Goal: Task Accomplishment & Management: Use online tool/utility

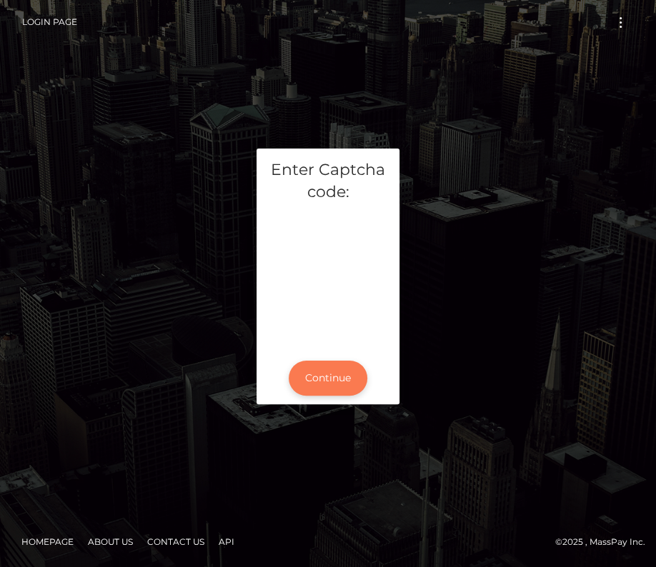
click at [317, 379] on button "Continue" at bounding box center [328, 378] width 79 height 35
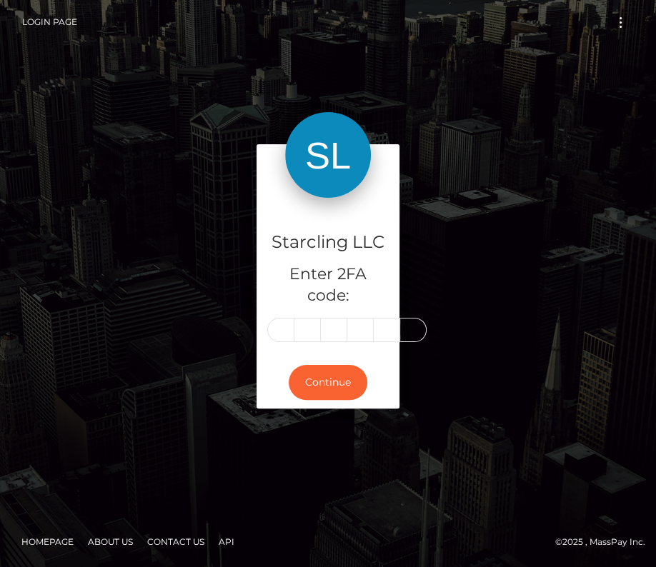
type input "8"
type input "2"
type input "7"
type input "5"
type input "8"
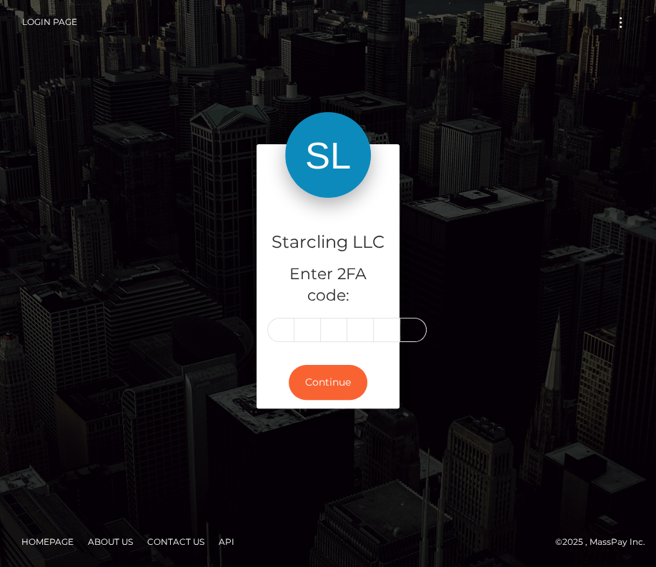
type input "6"
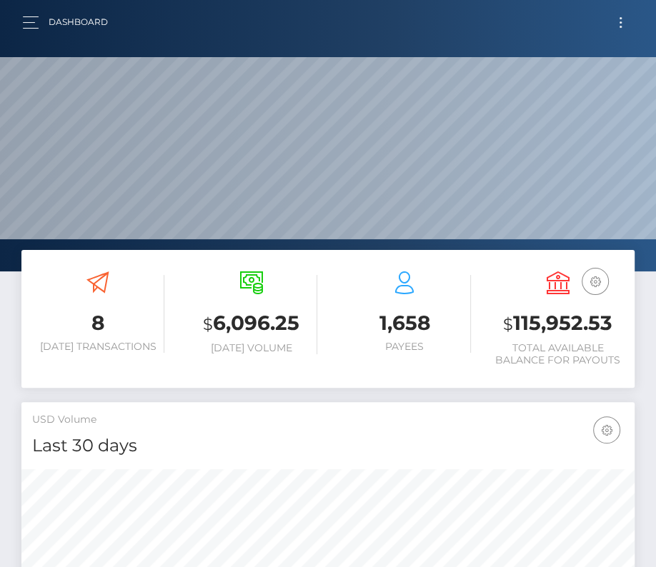
scroll to position [253, 295]
click at [620, 21] on span "Toggle navigation" at bounding box center [621, 22] width 2 height 2
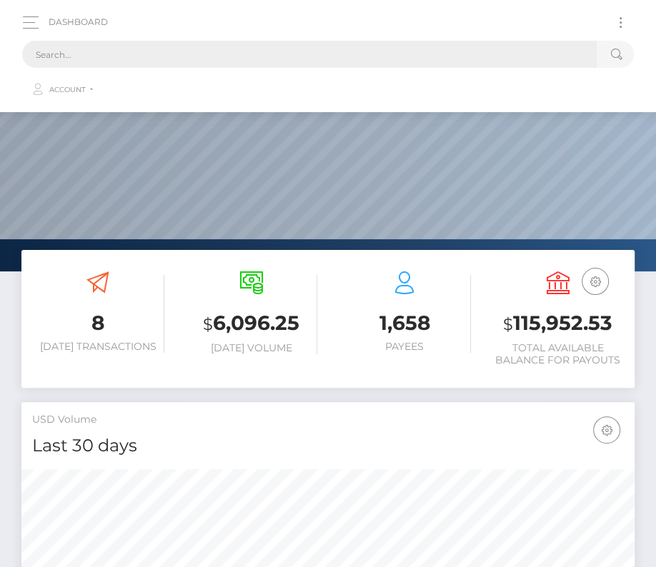
click at [252, 58] on input "text" at bounding box center [309, 54] width 575 height 27
paste input "2936553"
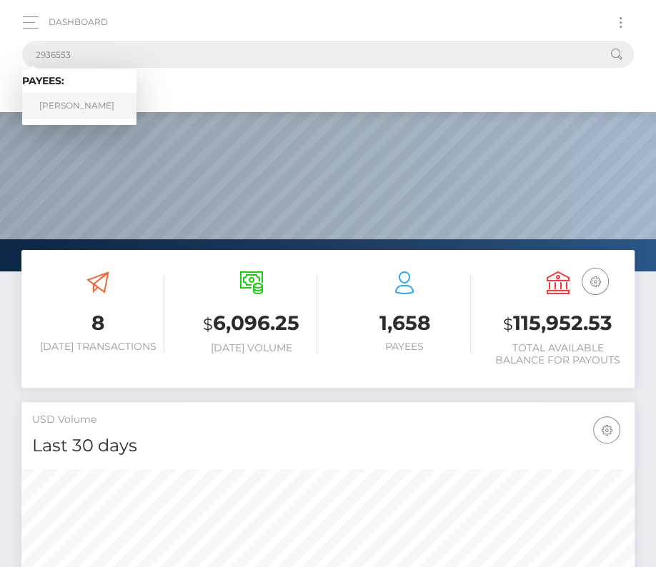
type input "2936553"
click at [79, 102] on link "Scott Mitchell" at bounding box center [79, 106] width 114 height 26
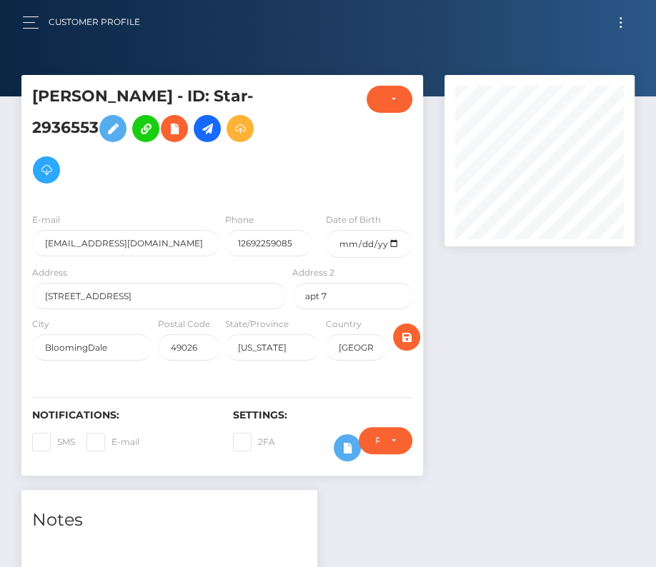
scroll to position [172, 189]
click at [343, 452] on icon at bounding box center [347, 448] width 17 height 18
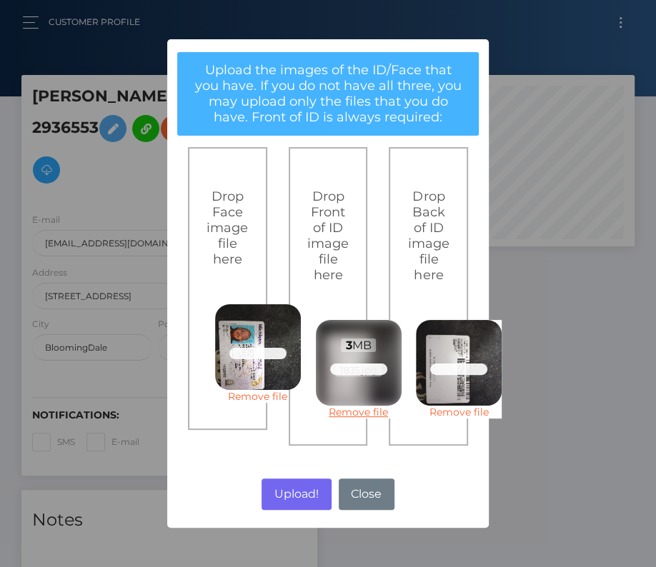
click at [351, 411] on link "Remove file" at bounding box center [359, 412] width 86 height 13
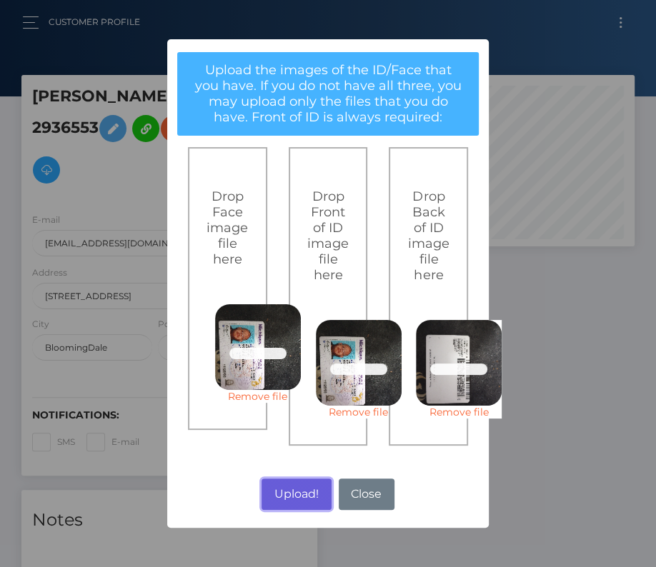
click at [293, 487] on button "Upload!" at bounding box center [296, 494] width 69 height 31
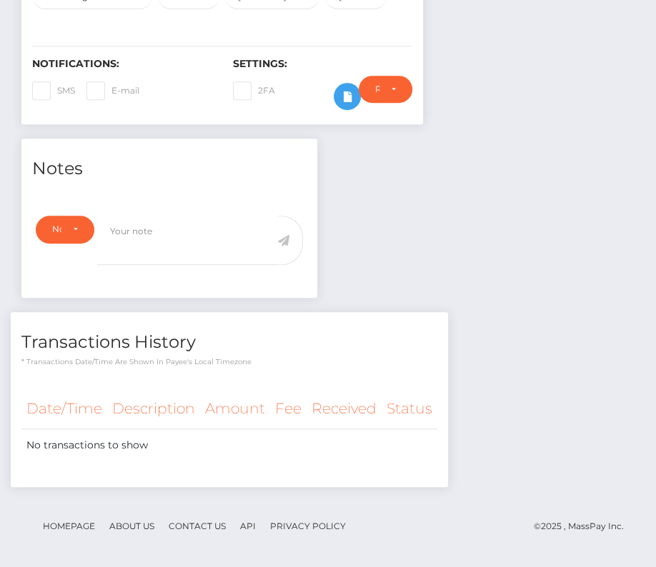
scroll to position [0, 0]
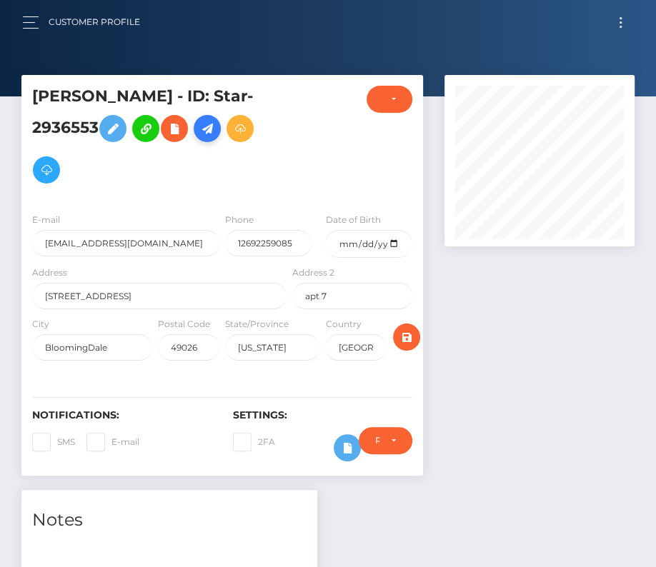
click at [209, 126] on icon at bounding box center [207, 129] width 17 height 18
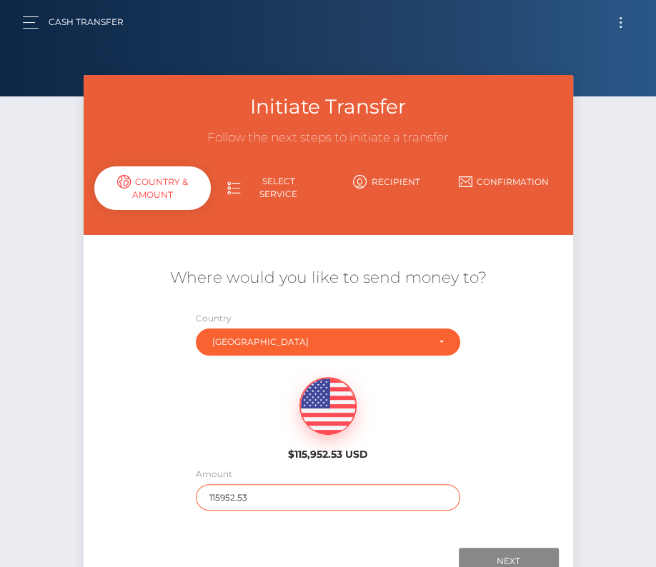
click at [251, 498] on input "115952.53" at bounding box center [328, 498] width 264 height 26
type input "85"
click at [516, 432] on div "$115,952.53 USD" at bounding box center [329, 415] width 490 height 104
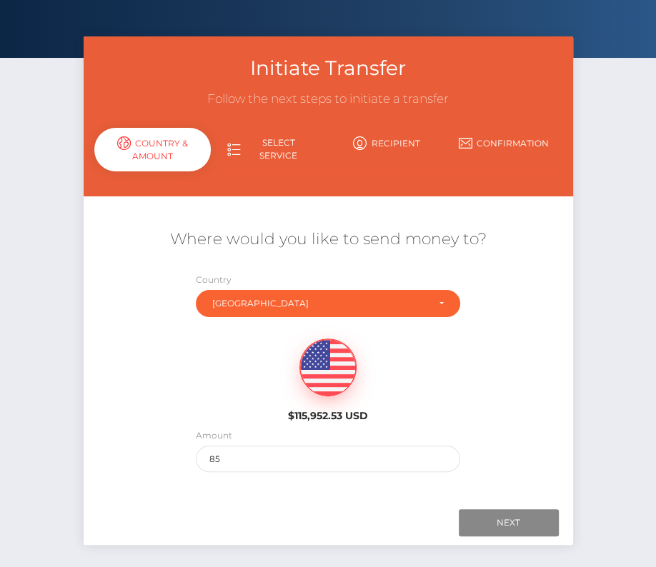
scroll to position [66, 0]
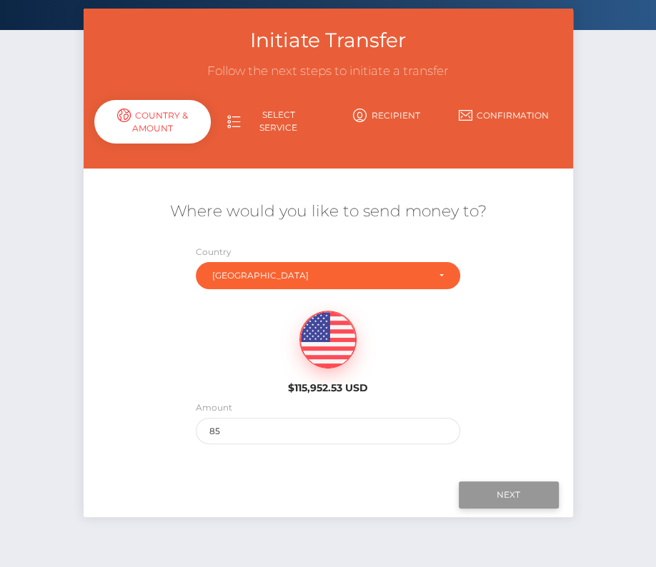
click at [508, 492] on input "Next" at bounding box center [509, 495] width 100 height 27
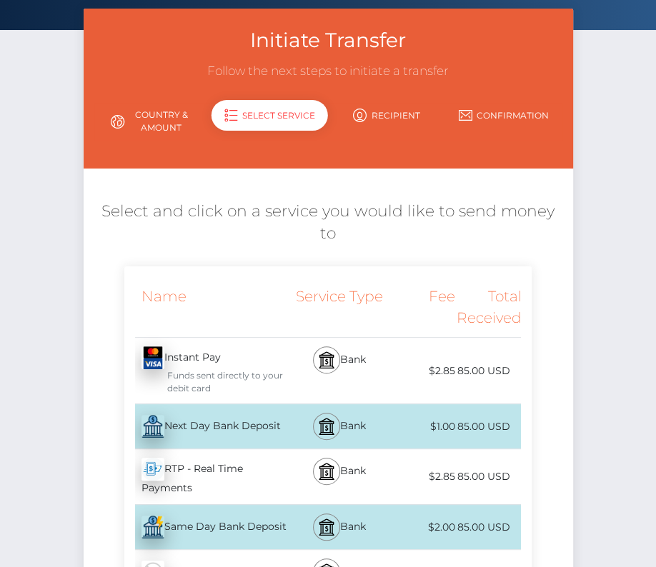
click at [229, 407] on div "Next Day Bank Deposit - USD" at bounding box center [207, 427] width 166 height 40
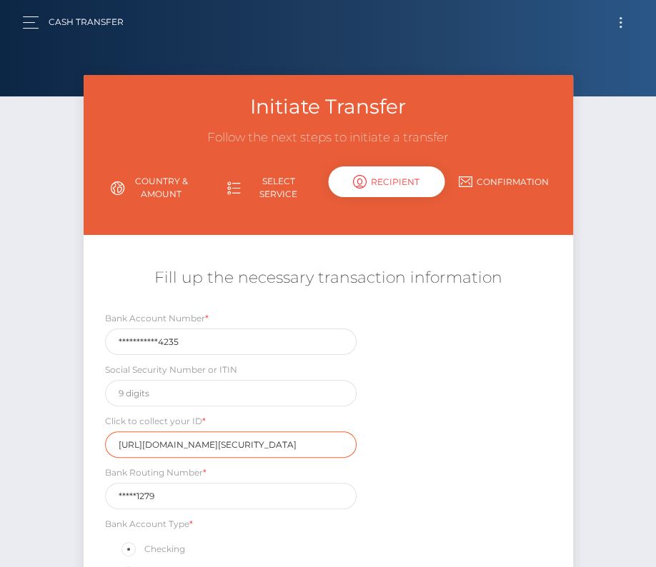
scroll to position [0, 1662]
drag, startPoint x: 117, startPoint y: 442, endPoint x: 362, endPoint y: 442, distance: 245.1
click at [362, 442] on div "Click to collect your ID * https://magic.veriff.me/v/eyJhbGciOiJIUzI1NiIsInR5cC…" at bounding box center [230, 436] width 273 height 44
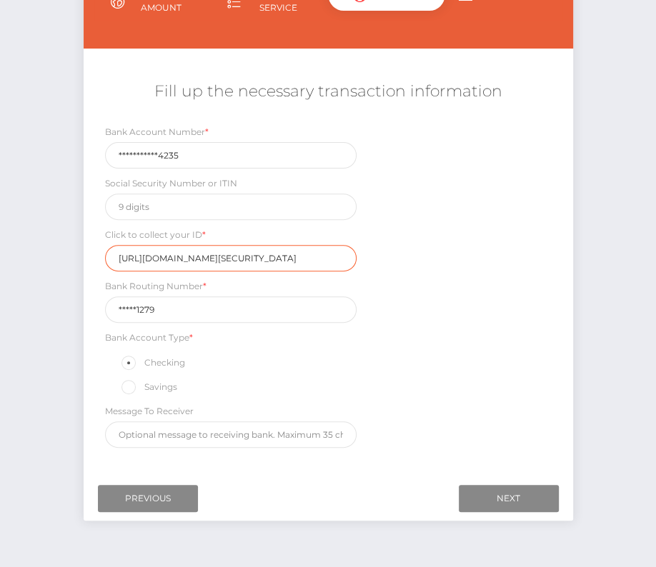
scroll to position [0, 0]
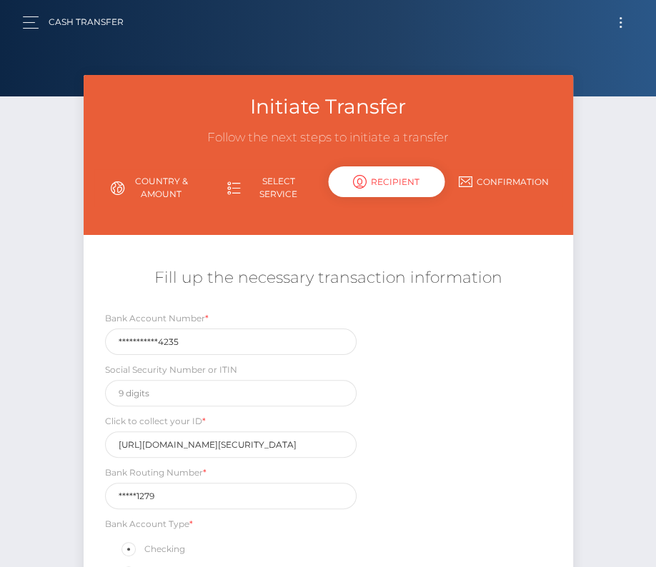
click at [620, 15] on button "Toggle navigation" at bounding box center [620, 22] width 26 height 19
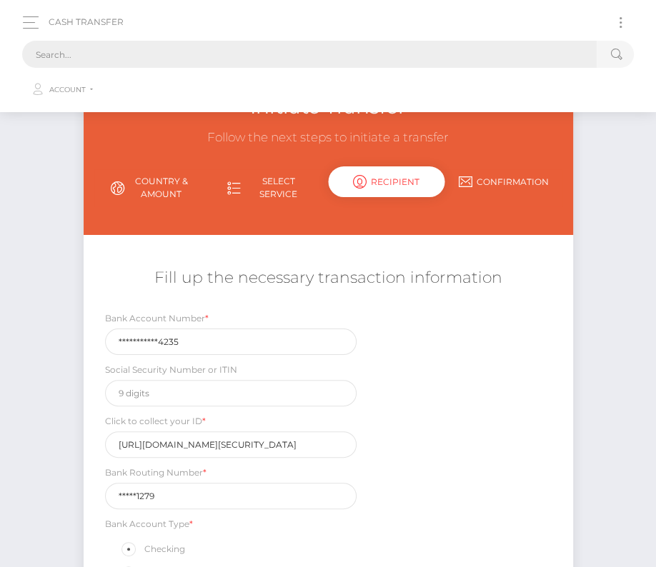
click at [261, 54] on input "text" at bounding box center [309, 54] width 575 height 27
paste input "2936553"
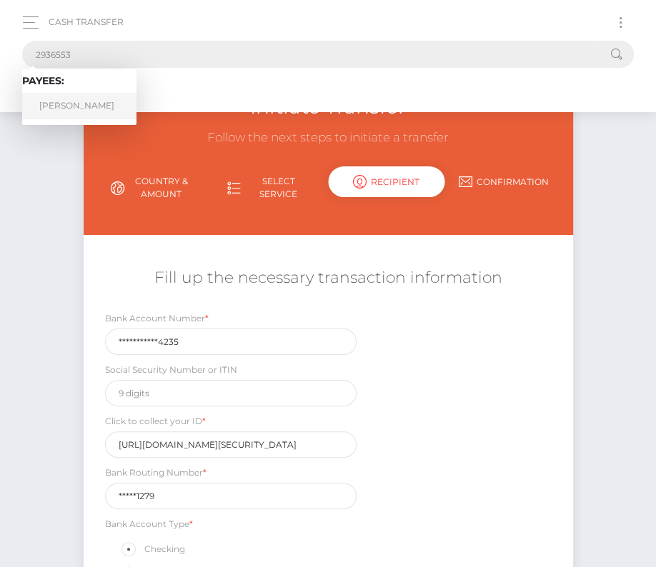
type input "2936553"
click at [74, 104] on link "Scott Mitchell" at bounding box center [79, 106] width 114 height 26
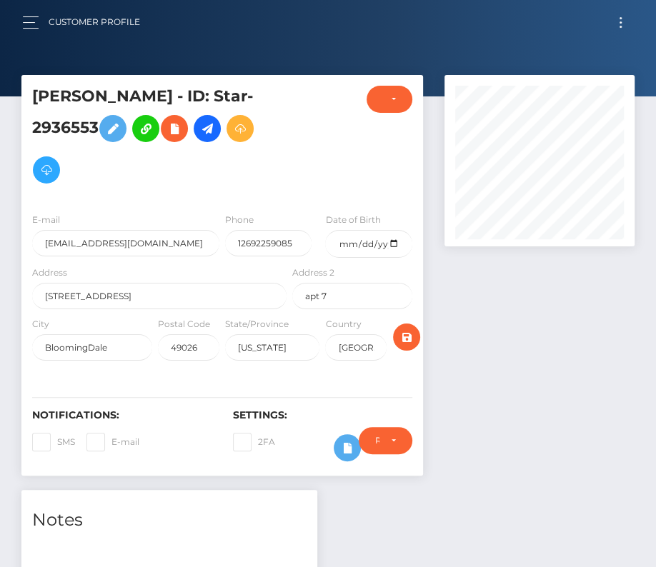
click at [349, 446] on div "Require ID/Selfie Verification Do not require Paid by payee Require ID/Selfie V…" at bounding box center [385, 447] width 75 height 41
click at [343, 441] on icon at bounding box center [347, 448] width 17 height 18
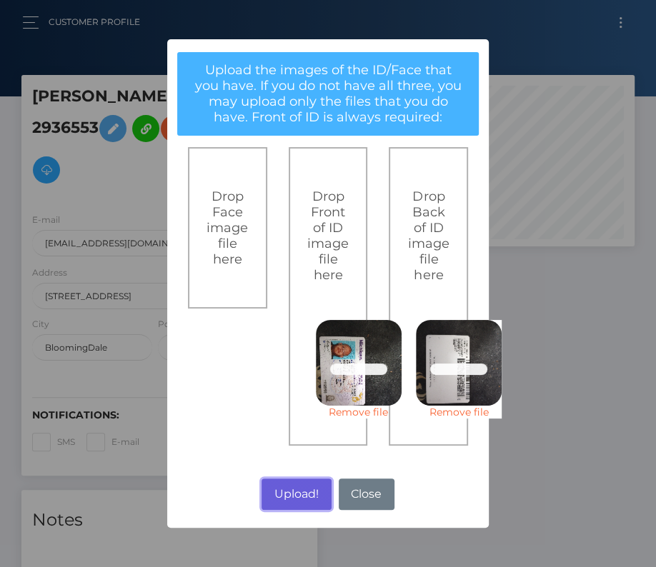
click at [302, 486] on button "Upload!" at bounding box center [296, 494] width 69 height 31
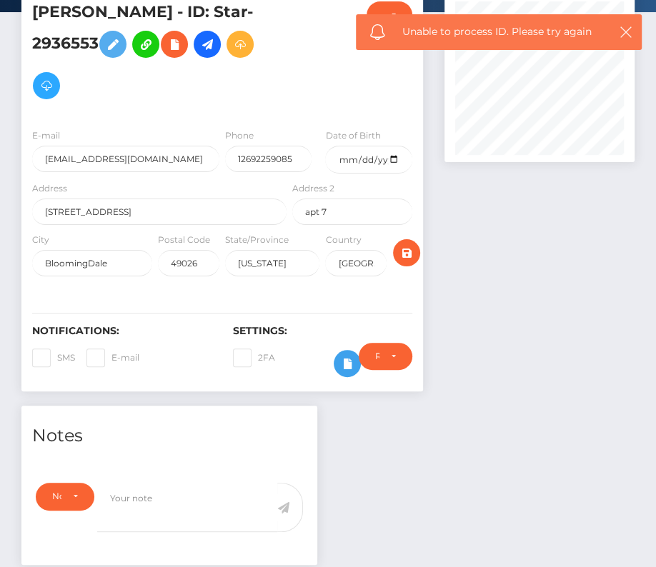
scroll to position [110, 0]
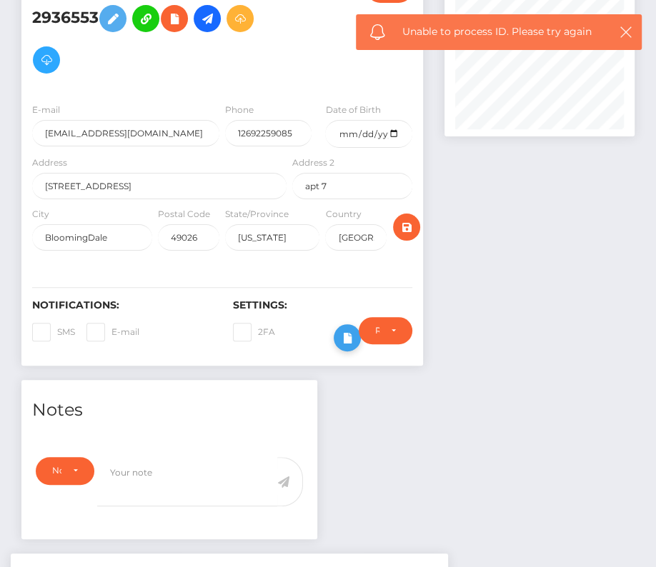
click at [340, 333] on icon at bounding box center [347, 338] width 17 height 18
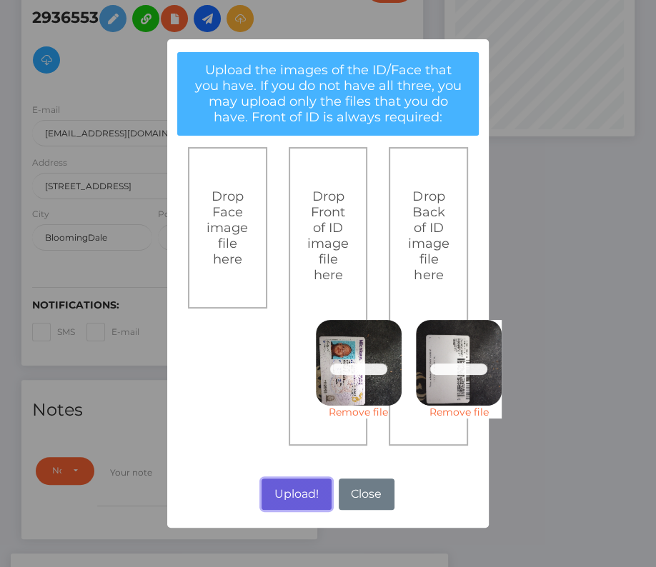
click at [294, 490] on button "Upload!" at bounding box center [296, 494] width 69 height 31
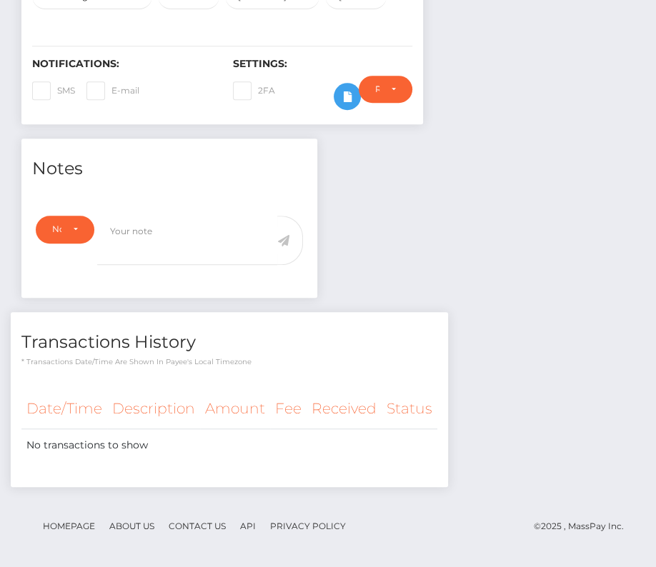
scroll to position [0, 0]
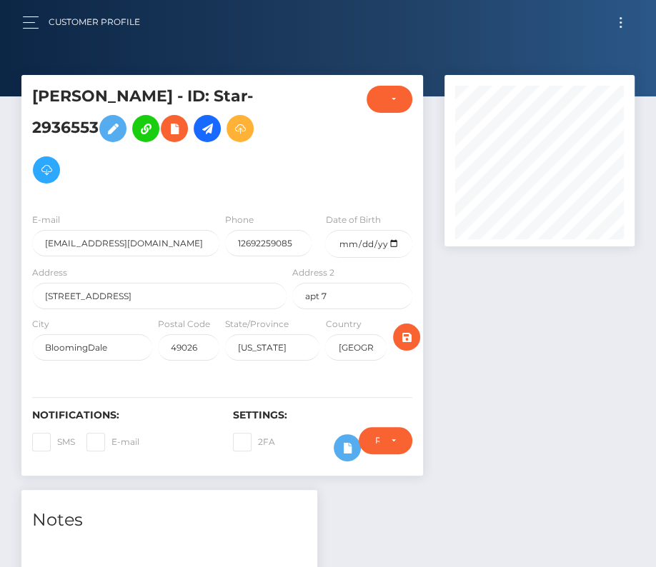
scroll to position [172, 189]
click at [349, 444] on div "Require ID/Selfie Verification Do not require Paid by payee Require ID/Selfie V…" at bounding box center [385, 447] width 75 height 41
click at [354, 441] on div "Require ID/Selfie Verification Do not require Paid by payee Require ID/Selfie V…" at bounding box center [385, 447] width 75 height 41
click at [349, 446] on div "Require ID/Selfie Verification Do not require Paid by payee Require ID/Selfie V…" at bounding box center [385, 447] width 75 height 41
click at [339, 446] on icon at bounding box center [347, 448] width 17 height 18
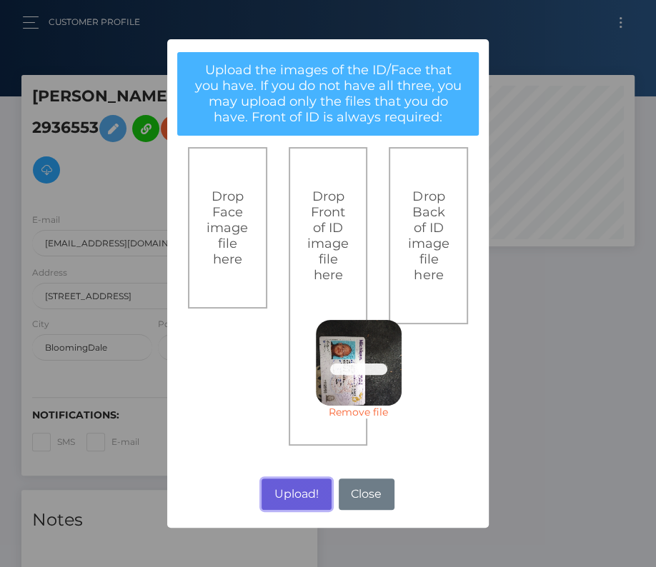
click at [307, 490] on button "Upload!" at bounding box center [296, 494] width 69 height 31
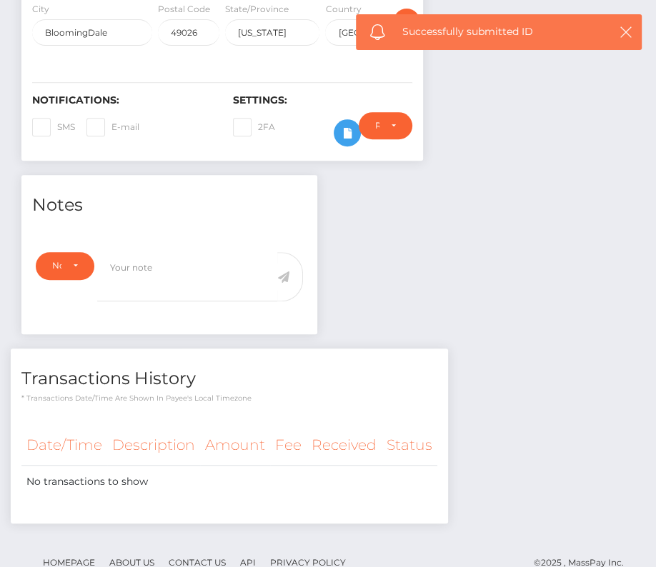
scroll to position [352, 0]
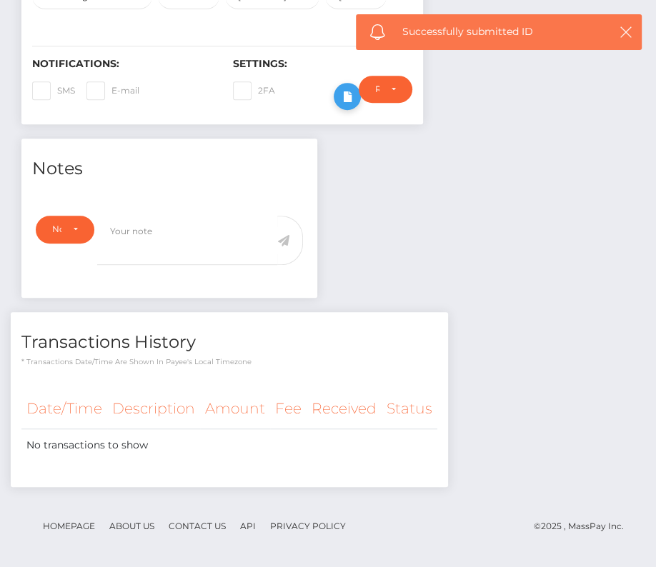
click at [344, 88] on icon at bounding box center [347, 97] width 17 height 18
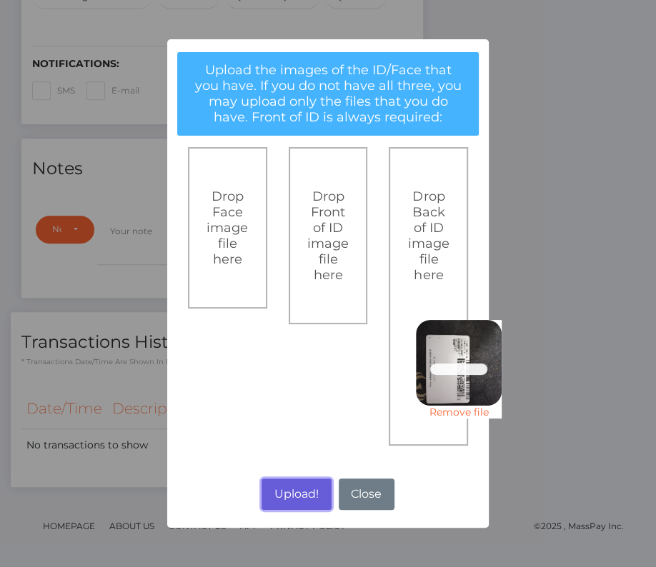
click at [306, 498] on button "Upload!" at bounding box center [296, 494] width 69 height 31
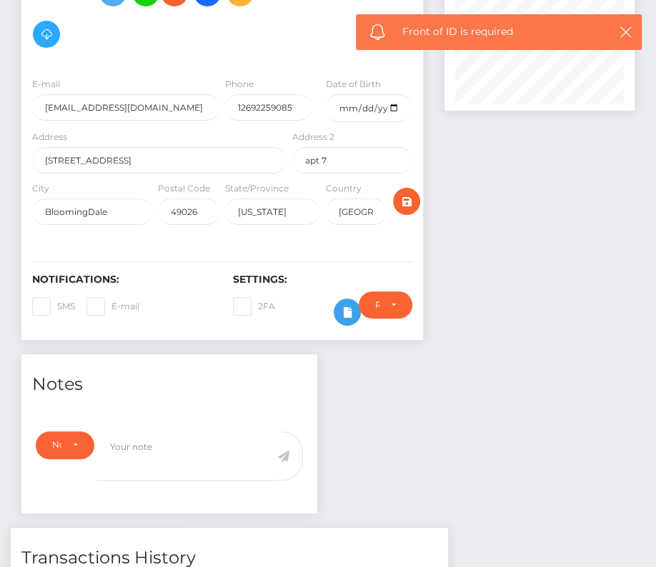
scroll to position [101, 0]
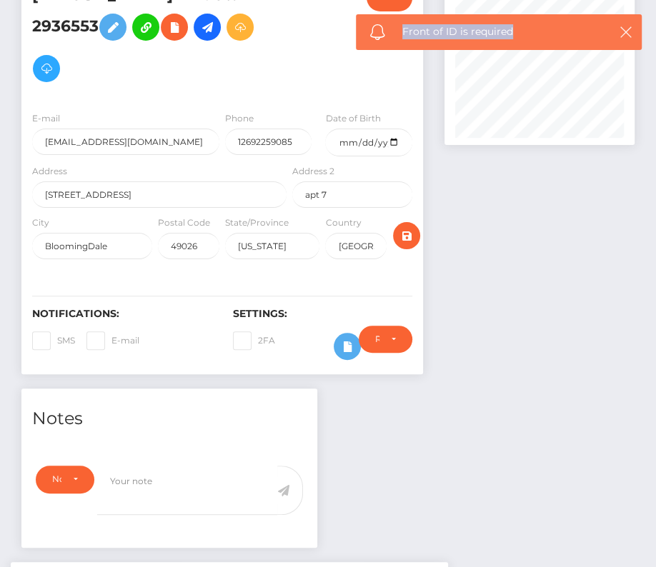
drag, startPoint x: 522, startPoint y: 34, endPoint x: 387, endPoint y: 38, distance: 135.1
click at [387, 38] on div "Front of ID is required" at bounding box center [499, 32] width 286 height 36
copy span "Front of ID is required"
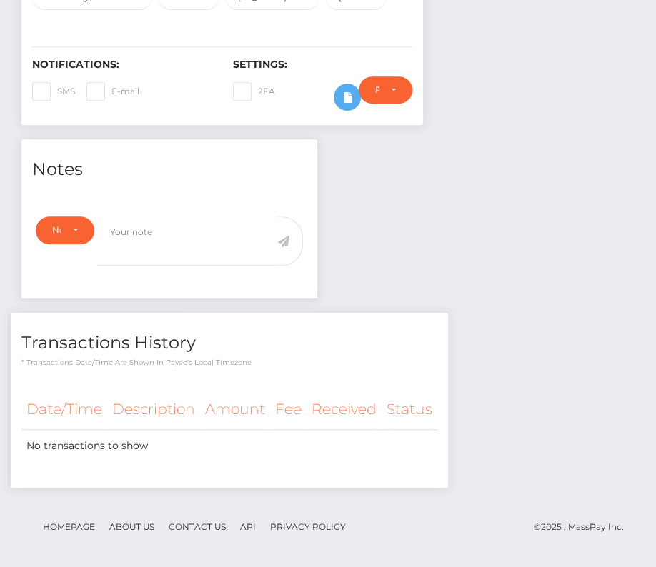
scroll to position [54, 0]
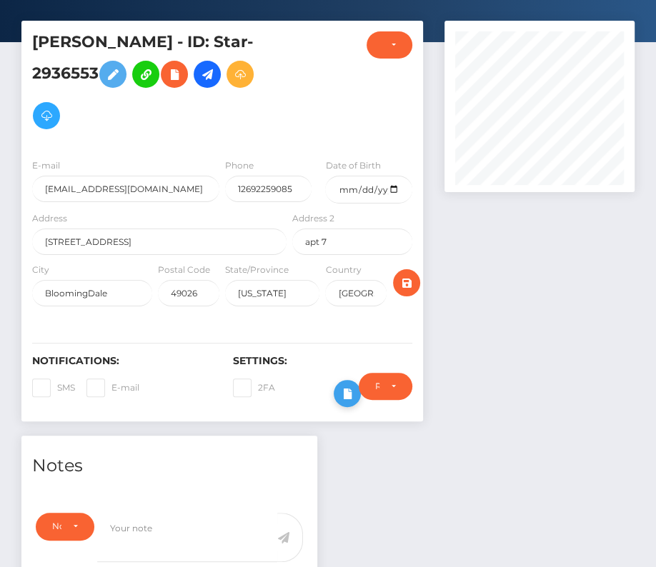
click at [346, 387] on icon at bounding box center [347, 394] width 17 height 18
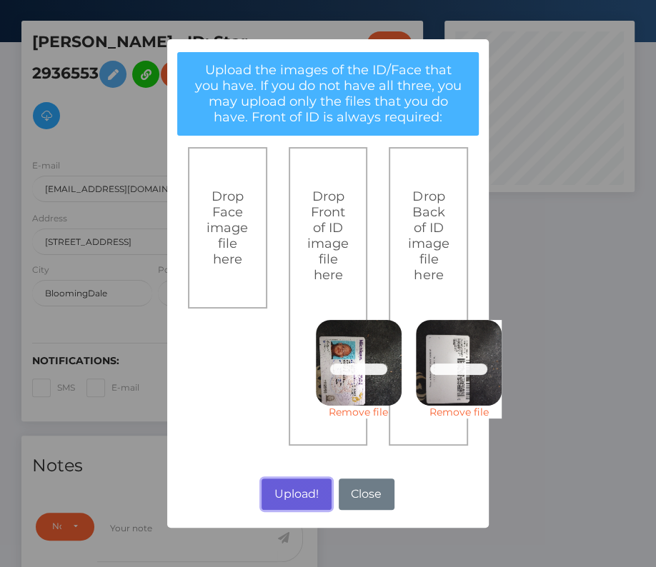
click at [291, 494] on button "Upload!" at bounding box center [296, 494] width 69 height 31
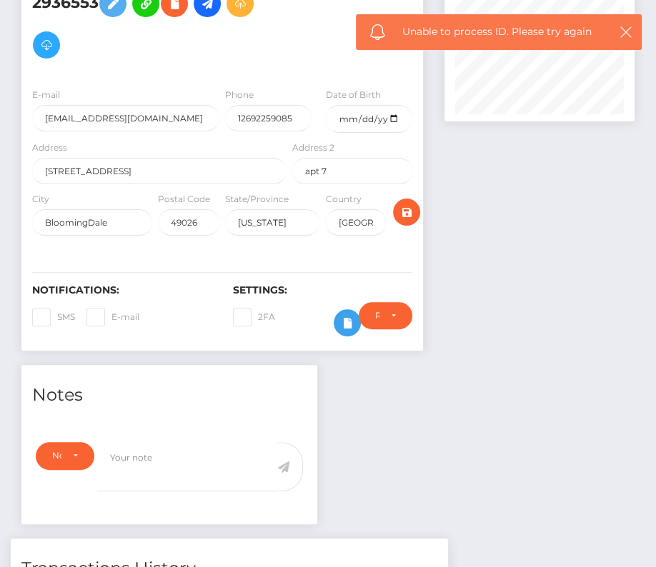
scroll to position [57, 0]
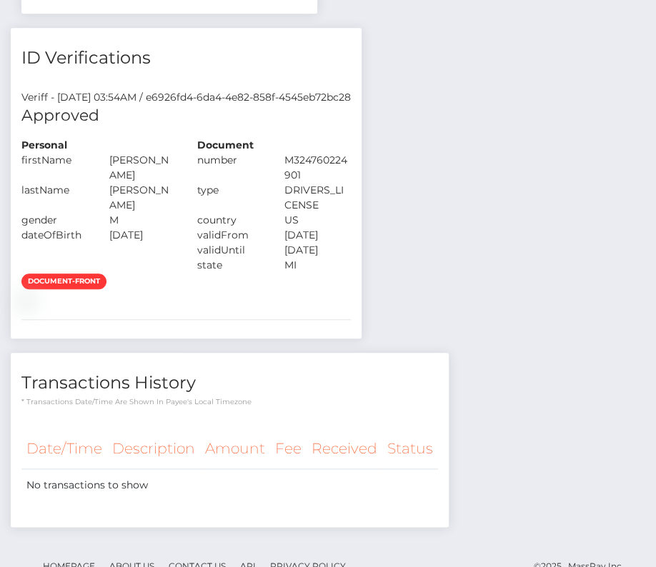
scroll to position [284, 0]
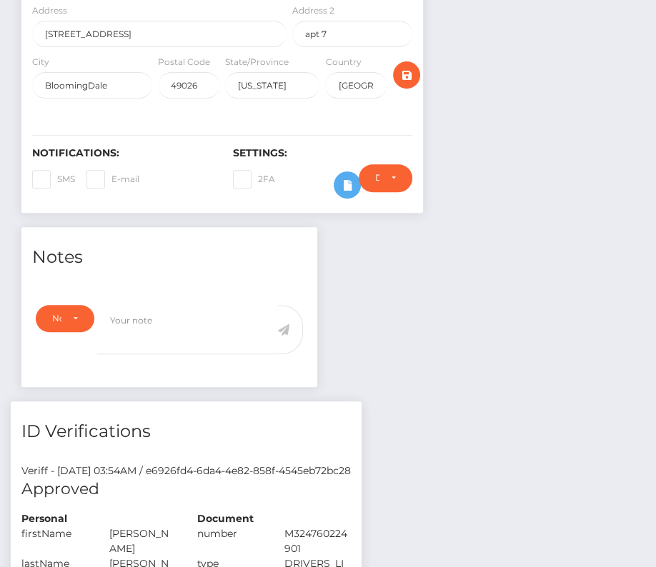
click at [348, 164] on div "Require ID/Selfie Verification Do not require Paid by payee" at bounding box center [385, 184] width 75 height 41
click at [343, 177] on icon at bounding box center [347, 186] width 17 height 18
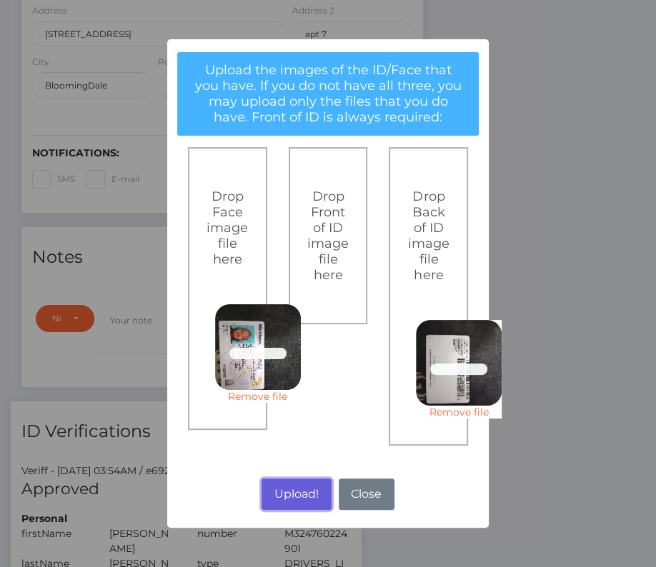
click at [305, 497] on button "Upload!" at bounding box center [296, 494] width 69 height 31
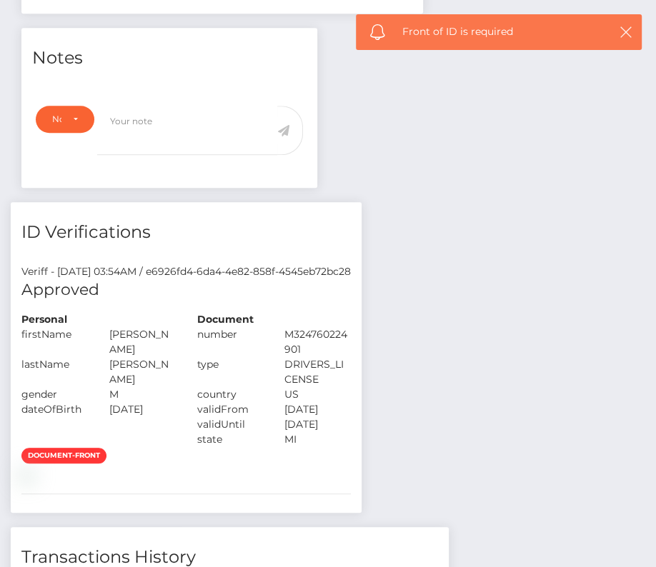
scroll to position [181, 0]
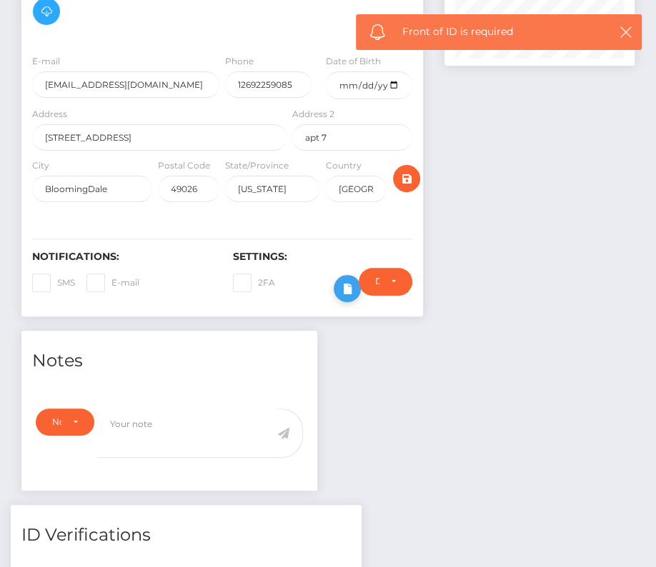
click at [347, 280] on icon at bounding box center [347, 289] width 17 height 18
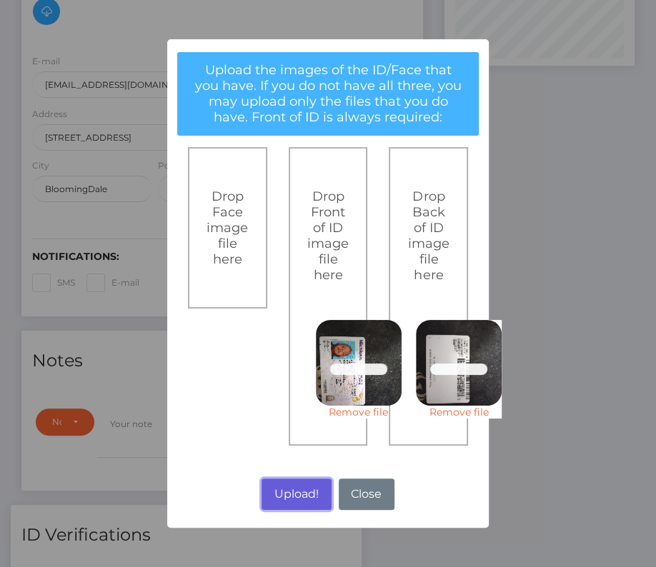
click at [299, 492] on button "Upload!" at bounding box center [296, 494] width 69 height 31
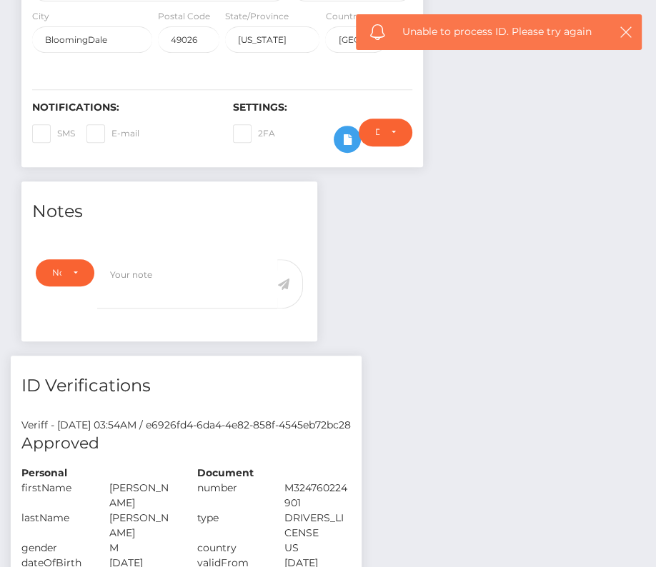
scroll to position [384, 0]
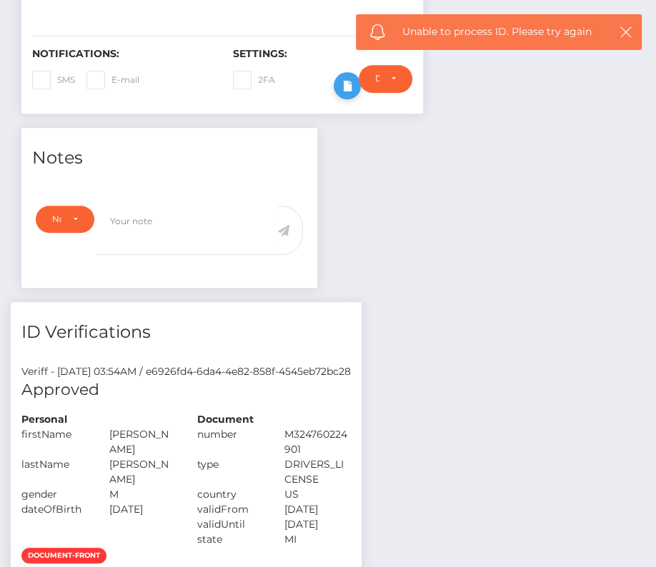
click at [342, 77] on icon at bounding box center [347, 86] width 17 height 18
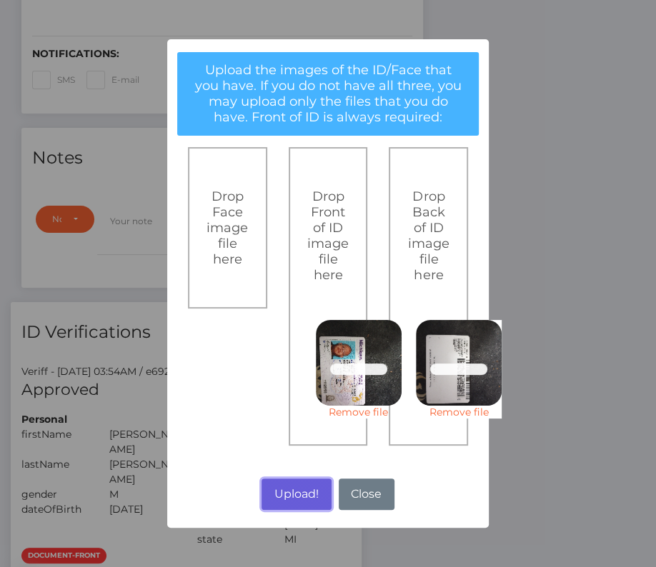
click at [281, 489] on button "Upload!" at bounding box center [296, 494] width 69 height 31
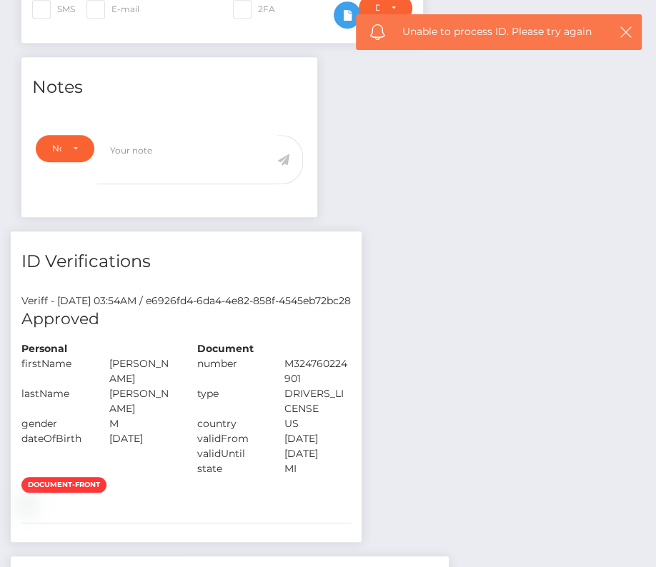
scroll to position [794, 0]
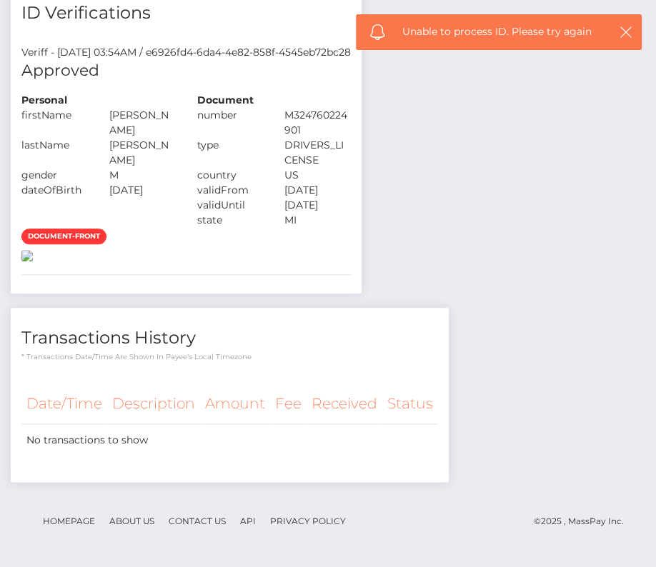
click at [33, 250] on img at bounding box center [26, 255] width 11 height 11
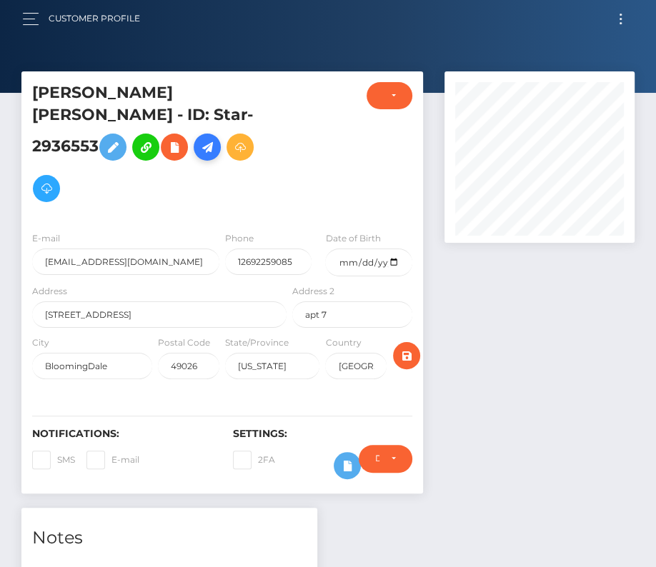
click at [216, 139] on icon at bounding box center [207, 148] width 17 height 18
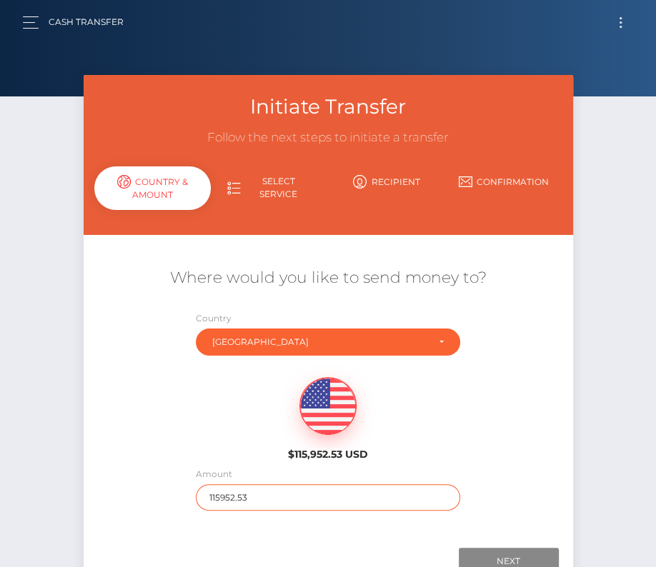
click at [261, 494] on input "115952.53" at bounding box center [328, 498] width 264 height 26
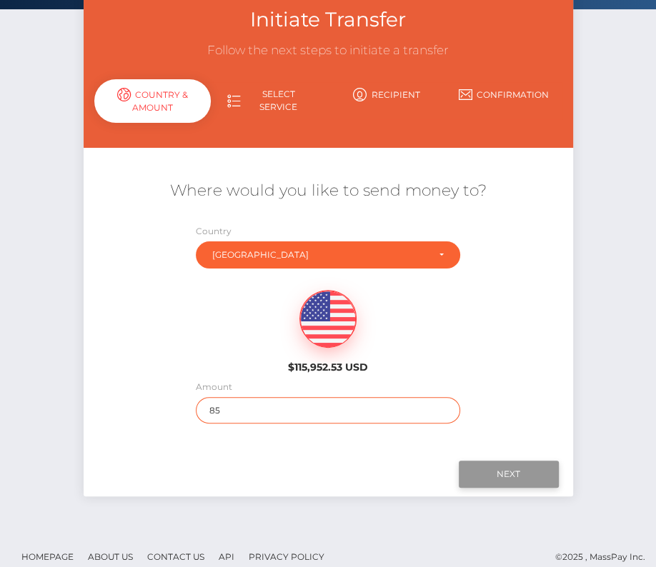
type input "85"
click at [506, 467] on input "Next" at bounding box center [509, 474] width 100 height 27
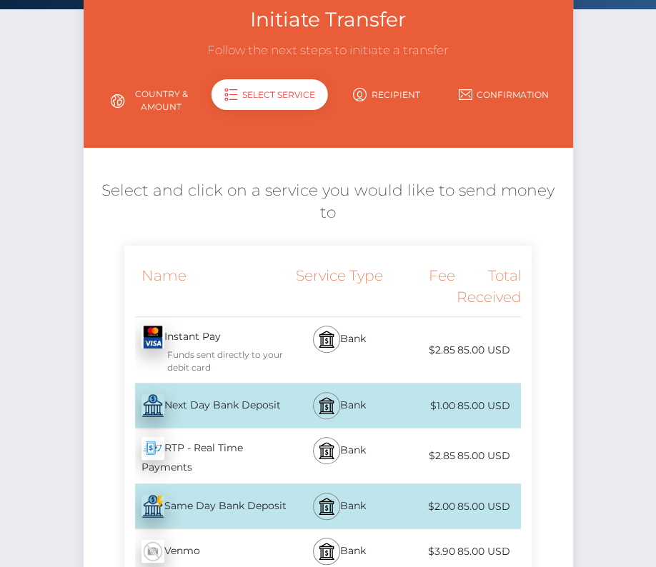
click at [178, 386] on div "Next Day Bank Deposit - USD" at bounding box center [207, 406] width 166 height 40
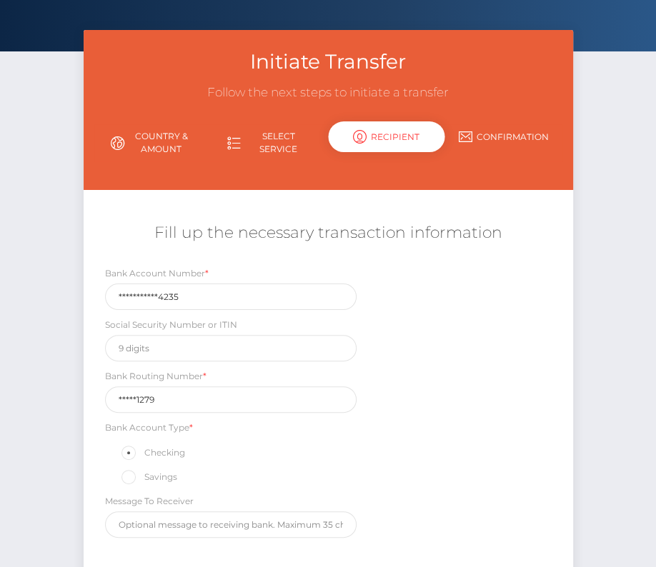
scroll to position [73, 0]
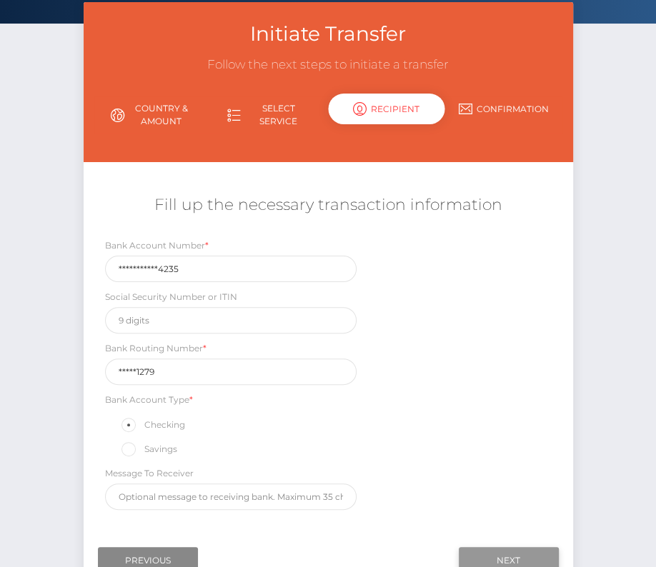
click at [532, 554] on input "Next" at bounding box center [509, 560] width 100 height 27
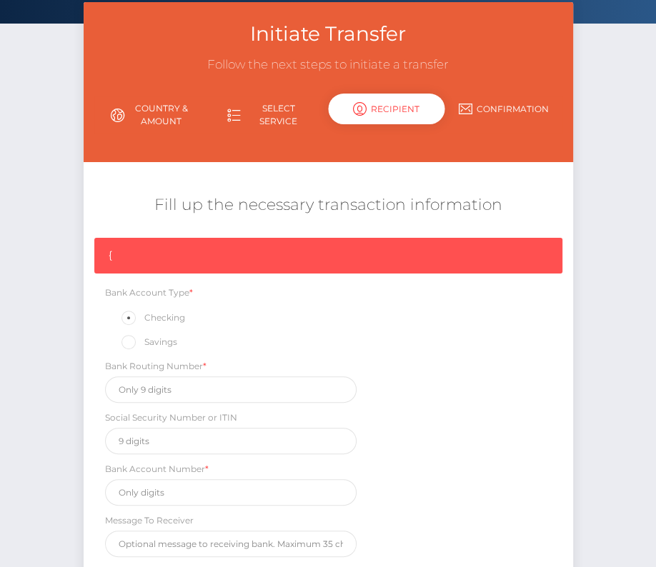
scroll to position [215, 0]
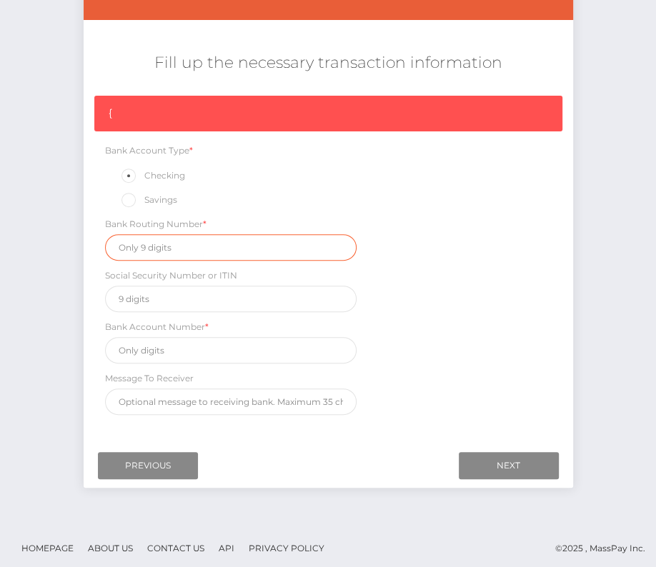
click at [150, 247] on input "text" at bounding box center [231, 247] width 252 height 26
paste input "031101279"
type input "031101279"
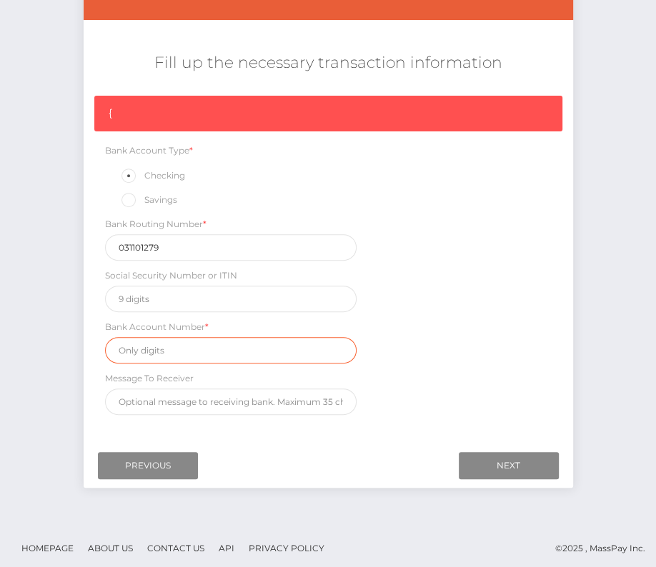
click at [182, 345] on input "text" at bounding box center [231, 350] width 252 height 26
paste input "450361476264235"
type input "450361476264235"
click at [417, 377] on div "{ Bank Account Type * Checking Savings Bank Routing Number * 031101279 Social S…" at bounding box center [329, 259] width 490 height 327
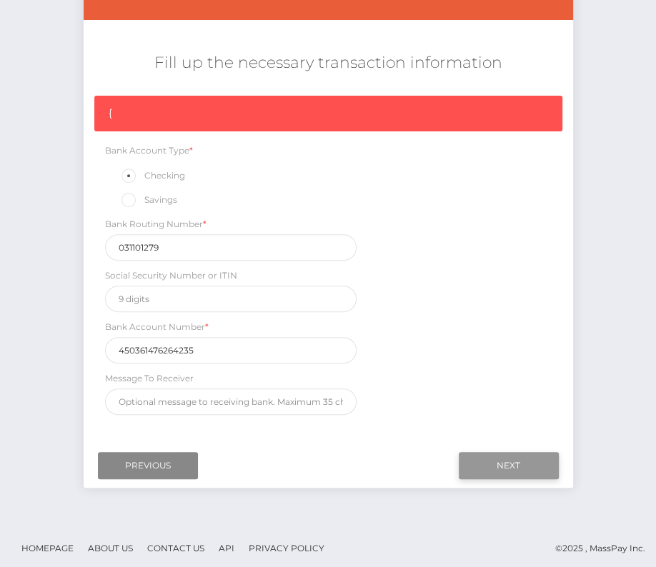
click at [519, 462] on input "Next" at bounding box center [509, 465] width 100 height 27
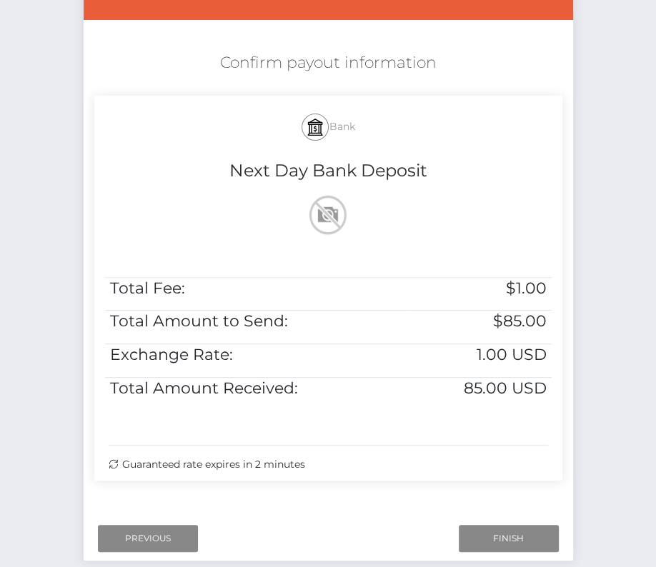
scroll to position [292, 0]
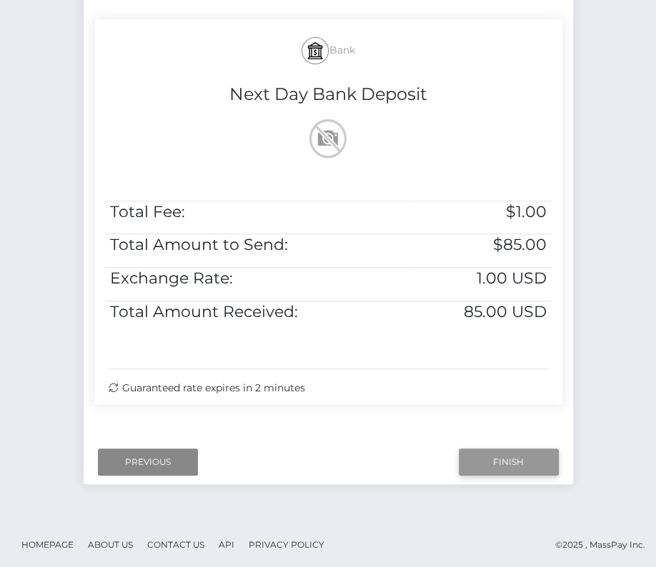
click at [510, 460] on input "Finish" at bounding box center [509, 462] width 100 height 27
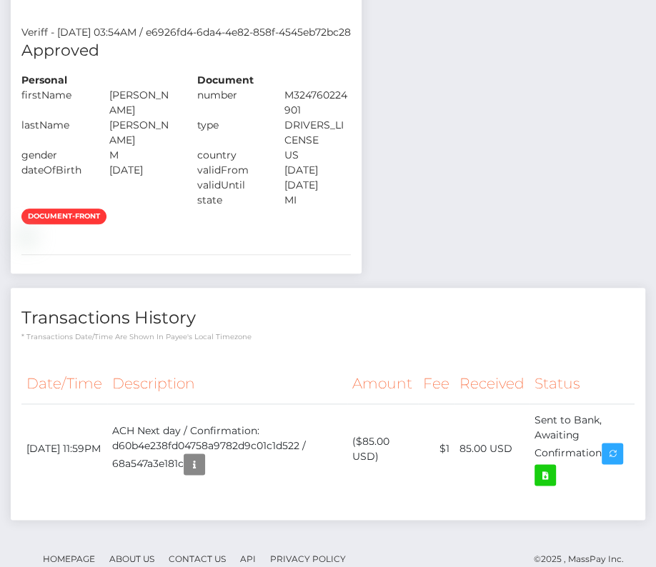
scroll to position [804, 0]
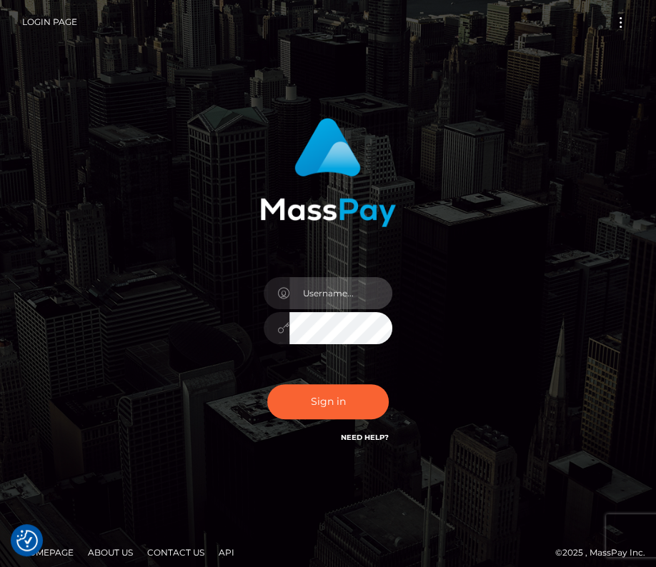
click at [342, 299] on input "text" at bounding box center [340, 293] width 103 height 32
type input "kateo"
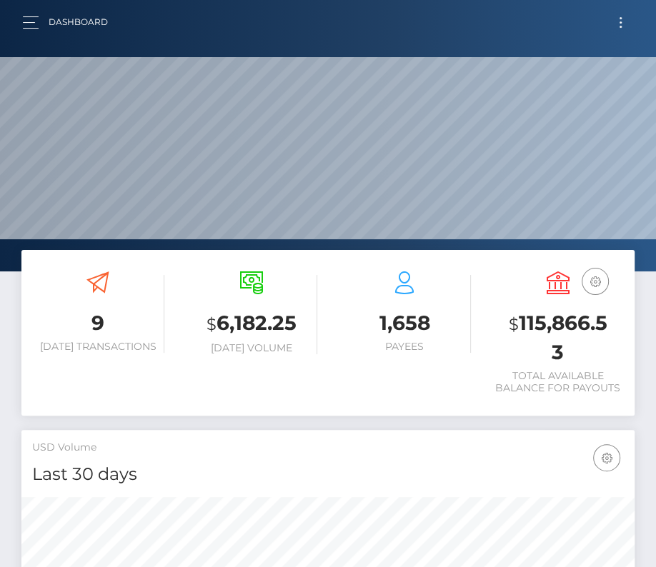
scroll to position [253, 295]
click at [623, 22] on button "Toggle navigation" at bounding box center [620, 22] width 26 height 19
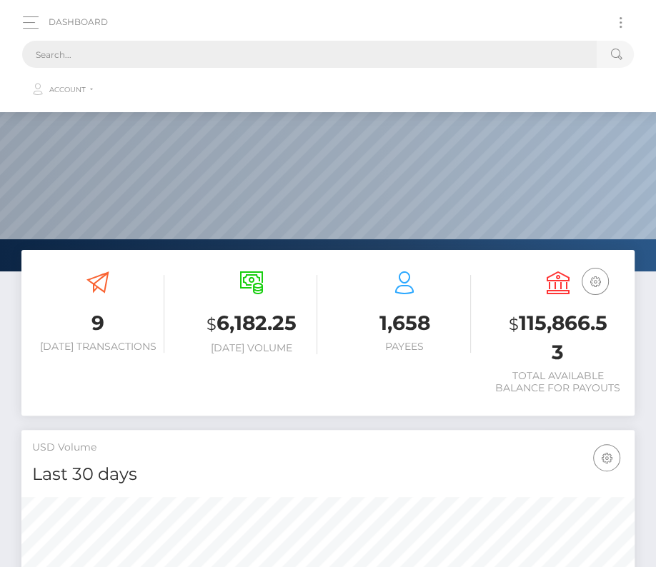
click at [364, 49] on input "text" at bounding box center [309, 54] width 575 height 27
paste input "2936553"
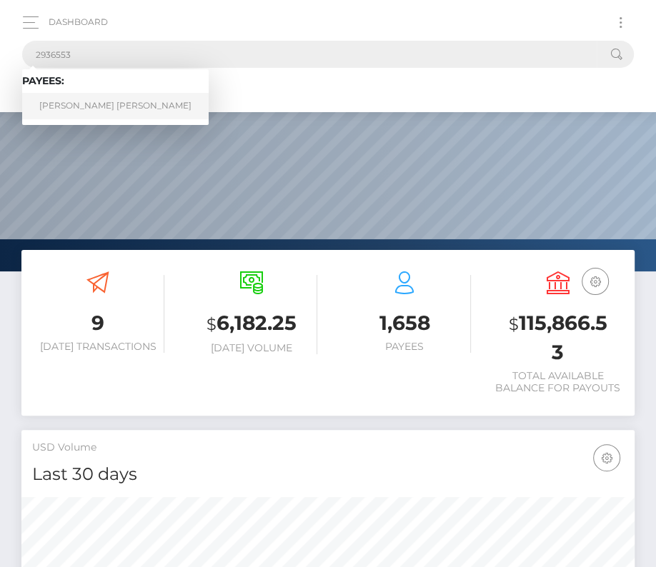
type input "2936553"
click at [74, 106] on link "SCOTT ELVIS MITCHELL" at bounding box center [115, 106] width 187 height 26
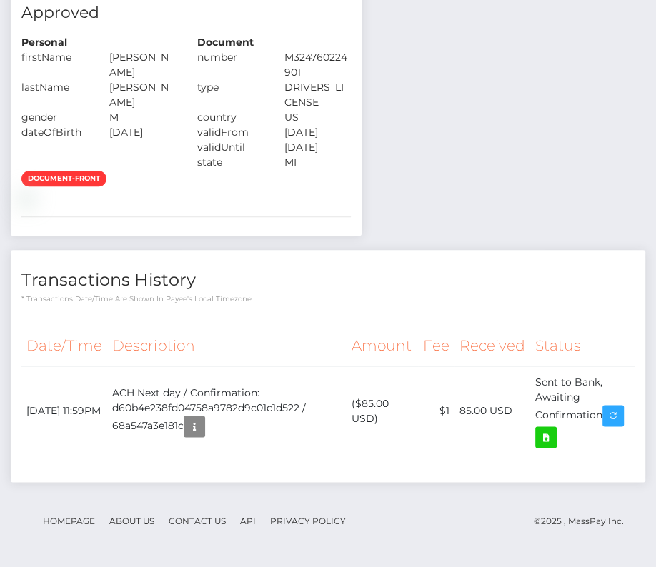
scroll to position [852, 0]
click at [557, 434] on link at bounding box center [545, 437] width 21 height 21
click at [11, 0] on div "Notes Note Type Compliance Clear Compliance General Note Type" at bounding box center [328, 124] width 635 height 746
drag, startPoint x: 27, startPoint y: 402, endPoint x: 625, endPoint y: 427, distance: 598.0
click at [625, 427] on tr "[DATE] 11:59PM ACH Next day / Confirmation: d60b4e238fd04758a9782d9c01c1d522 / …" at bounding box center [327, 411] width 613 height 91
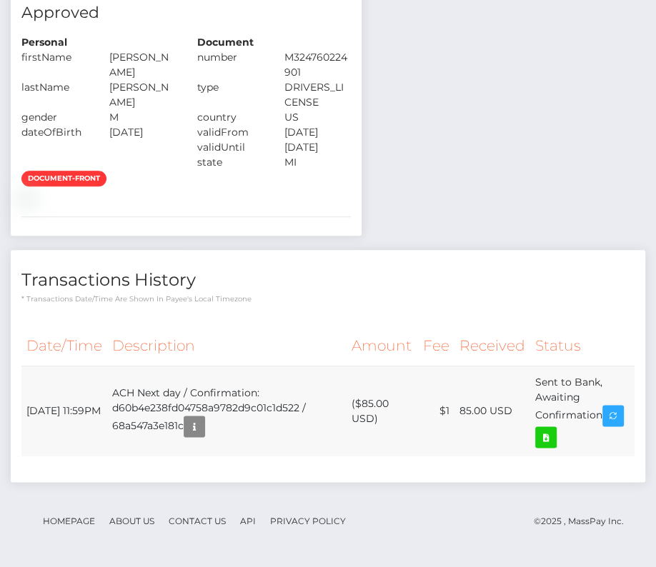
copy table "Date/Time Description Amount Fee Received Status"
